Goal: Information Seeking & Learning: Find specific fact

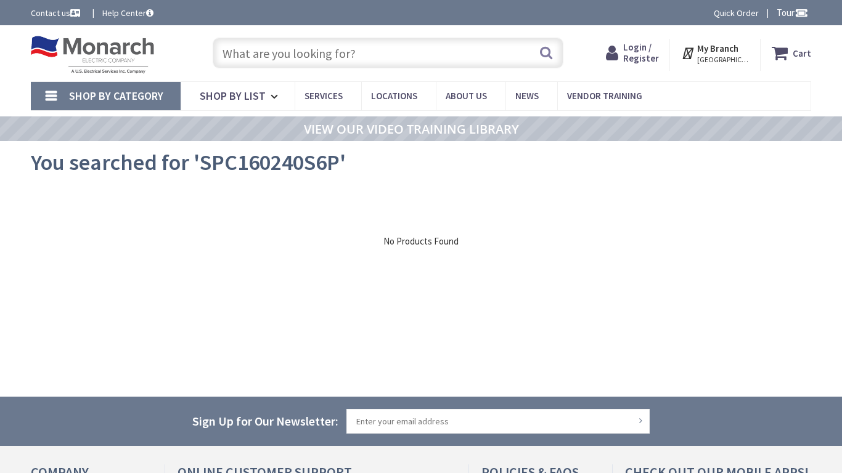
type input "[STREET_ADDRESS][PERSON_NAME][US_STATE]"
